Goal: Task Accomplishment & Management: Use online tool/utility

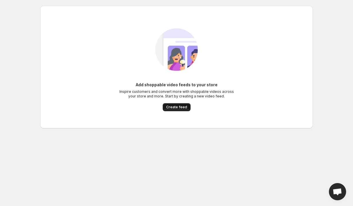
click at [177, 106] on span "Create feed" at bounding box center [176, 107] width 21 height 5
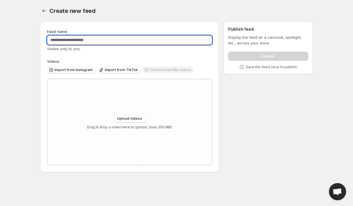
click at [87, 42] on input "Feed name" at bounding box center [129, 40] width 165 height 9
type input "**********"
click at [126, 117] on span "Upload videos" at bounding box center [129, 118] width 25 height 5
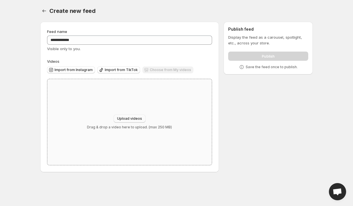
type input "**********"
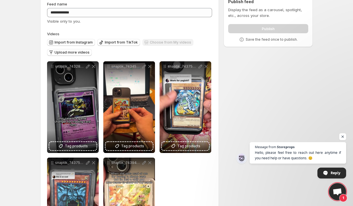
scroll to position [85, 0]
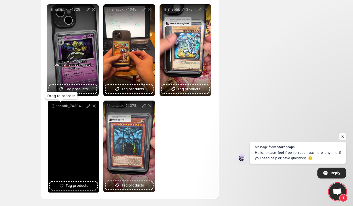
drag, startPoint x: 107, startPoint y: 107, endPoint x: 51, endPoint y: 108, distance: 56.5
click at [52, 108] on icon at bounding box center [52, 107] width 1 height 1
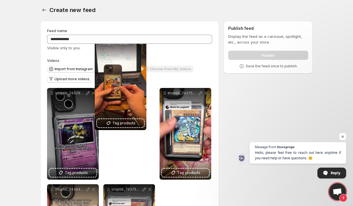
scroll to position [0, 0]
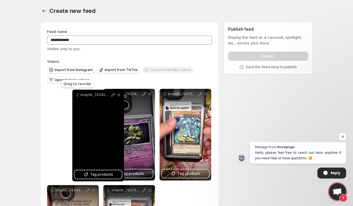
drag, startPoint x: 107, startPoint y: 10, endPoint x: 61, endPoint y: 97, distance: 98.5
click at [75, 98] on icon at bounding box center [78, 95] width 6 height 6
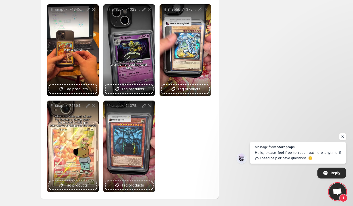
scroll to position [84, 0]
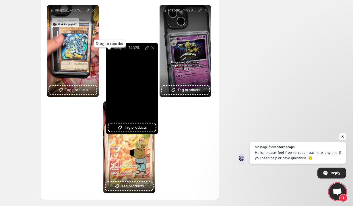
drag, startPoint x: 107, startPoint y: 107, endPoint x: 110, endPoint y: 47, distance: 60.3
click at [110, 47] on body "**********" at bounding box center [176, 19] width 353 height 206
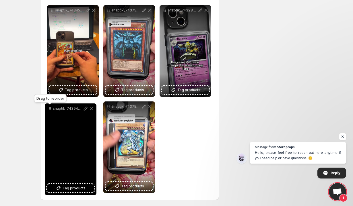
drag, startPoint x: 106, startPoint y: 106, endPoint x: 47, endPoint y: 109, distance: 58.8
click at [47, 109] on icon at bounding box center [50, 109] width 6 height 6
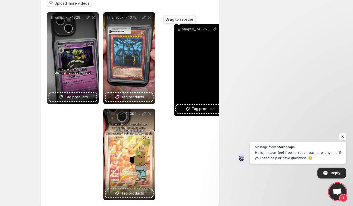
drag, startPoint x: 107, startPoint y: 107, endPoint x: 178, endPoint y: 32, distance: 102.7
click at [178, 32] on icon at bounding box center [179, 29] width 6 height 6
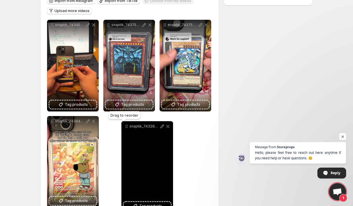
drag, startPoint x: 50, startPoint y: 123, endPoint x: 125, endPoint y: 128, distance: 74.7
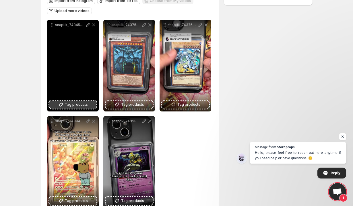
click at [76, 105] on span "Tag products" at bounding box center [76, 105] width 23 height 6
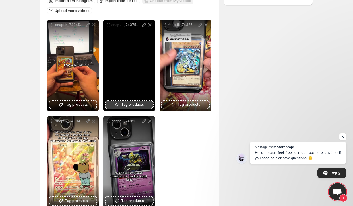
click at [139, 106] on span "Tag products" at bounding box center [132, 105] width 23 height 6
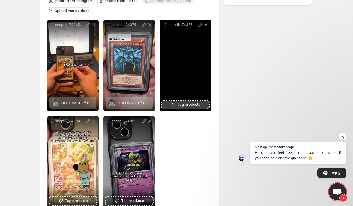
click at [183, 105] on span "Tag products" at bounding box center [188, 105] width 23 height 6
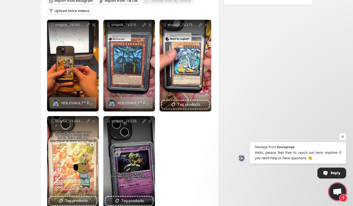
scroll to position [85, 0]
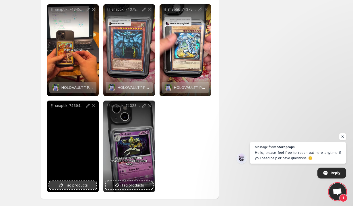
click at [79, 184] on span "Tag products" at bounding box center [76, 186] width 23 height 6
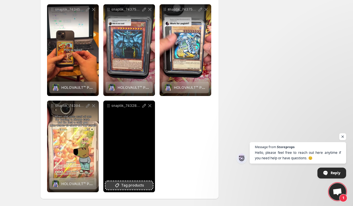
click at [135, 187] on span "Tag products" at bounding box center [132, 186] width 23 height 6
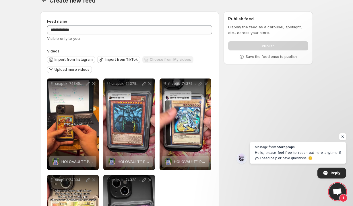
scroll to position [0, 0]
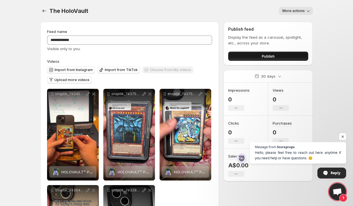
click at [253, 57] on button "Publish" at bounding box center [268, 56] width 80 height 9
click at [263, 56] on span "Publish" at bounding box center [268, 56] width 13 height 6
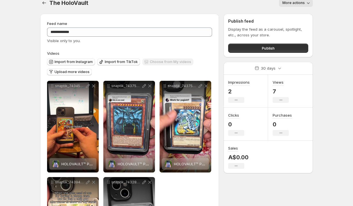
scroll to position [73, 0]
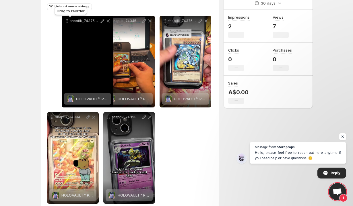
drag, startPoint x: 108, startPoint y: 23, endPoint x: 63, endPoint y: 23, distance: 45.0
click at [64, 23] on icon at bounding box center [67, 21] width 6 height 6
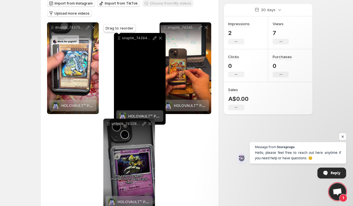
scroll to position [62, 0]
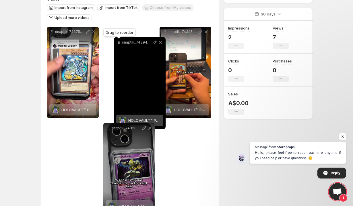
drag, startPoint x: 52, startPoint y: 116, endPoint x: 119, endPoint y: 40, distance: 101.2
click at [119, 40] on icon at bounding box center [119, 43] width 6 height 6
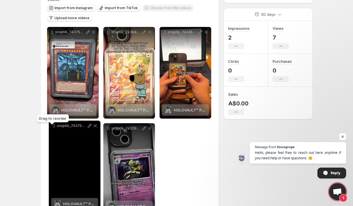
drag, startPoint x: 50, startPoint y: 129, endPoint x: 52, endPoint y: 126, distance: 3.1
click at [52, 126] on icon at bounding box center [54, 126] width 6 height 6
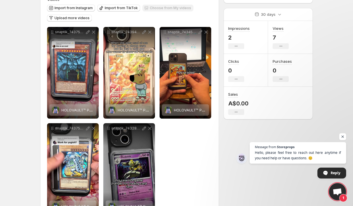
scroll to position [0, 0]
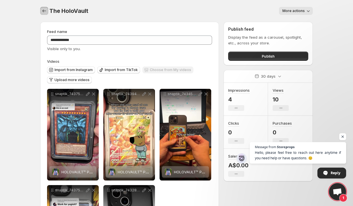
click at [44, 10] on icon "Settings" at bounding box center [44, 11] width 6 height 6
